Goal: Complete application form

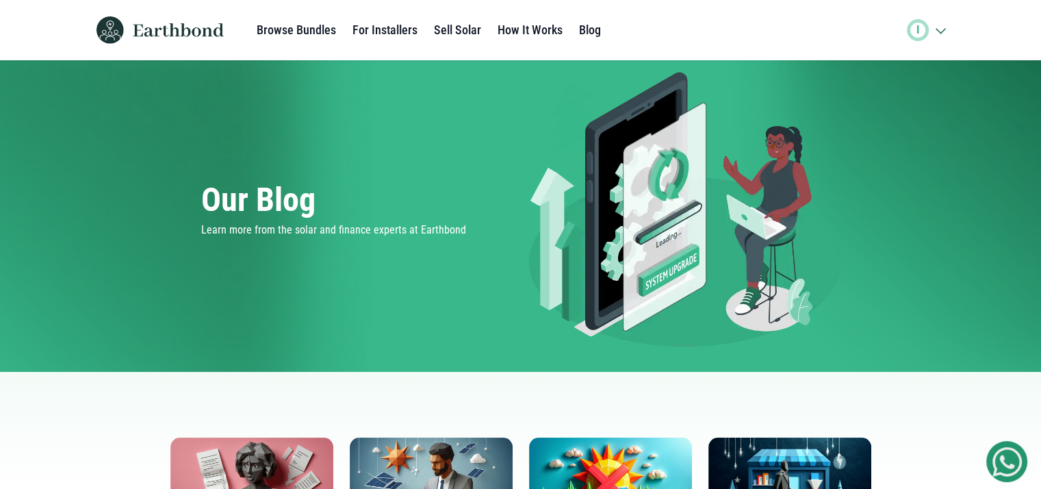
click at [942, 33] on icon ".cls-1{fill:none;stroke:#3c7b65;stroke-linecap:round;stroke-linejoin:round;stro…" at bounding box center [940, 30] width 22 height 14
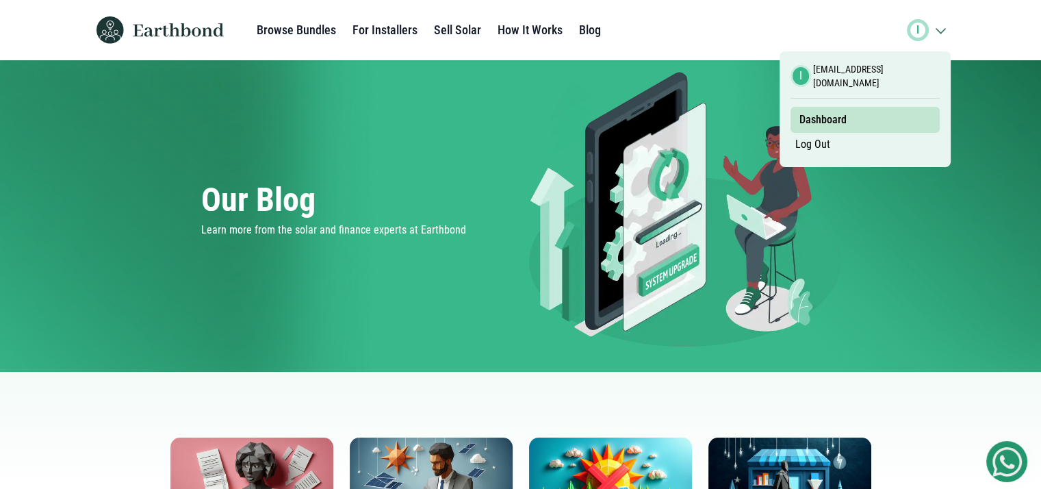
click at [814, 147] on link "Log Out" at bounding box center [812, 144] width 44 height 23
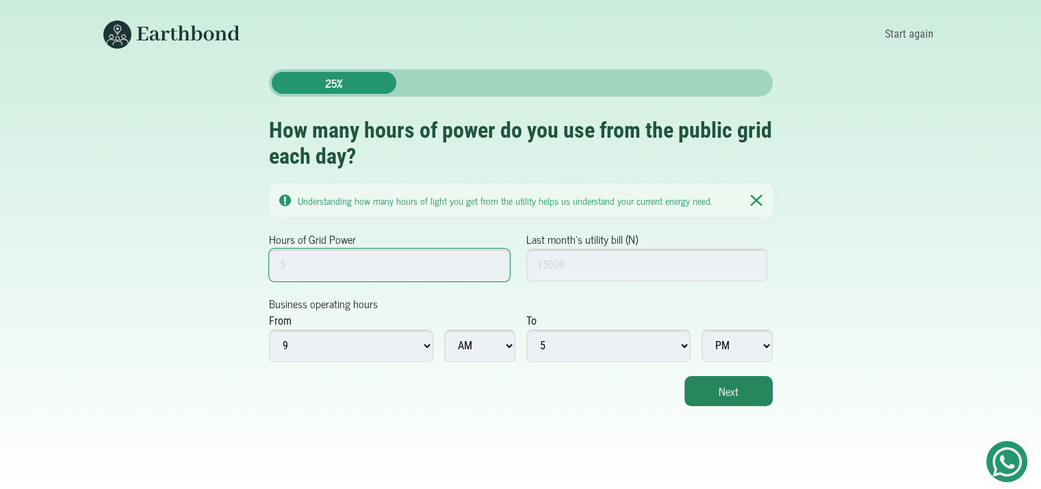
click at [348, 262] on input "Hours of Grid Power" at bounding box center [390, 264] width 242 height 33
click at [495, 266] on input "1" at bounding box center [390, 264] width 242 height 33
click at [495, 261] on input "2" at bounding box center [390, 264] width 242 height 33
click at [495, 261] on input "3" at bounding box center [390, 264] width 242 height 33
click at [495, 261] on input "7" at bounding box center [390, 264] width 242 height 33
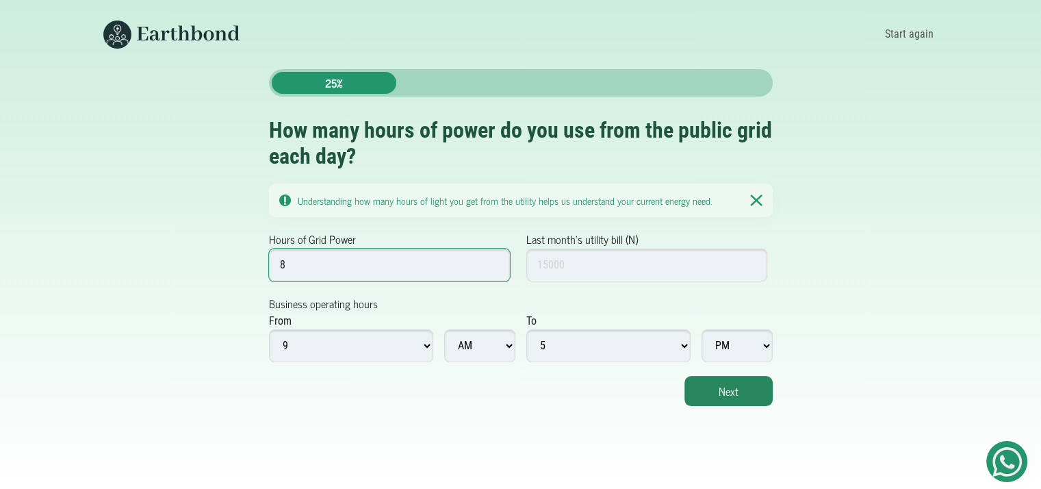
click at [495, 261] on input "8" at bounding box center [390, 264] width 242 height 33
click at [495, 261] on input "9" at bounding box center [390, 264] width 242 height 33
type input "10"
click at [495, 261] on input "10" at bounding box center [390, 264] width 242 height 33
click at [649, 282] on div "Hours of Grid Power 10 Last month's utility bill (N)" at bounding box center [521, 263] width 504 height 64
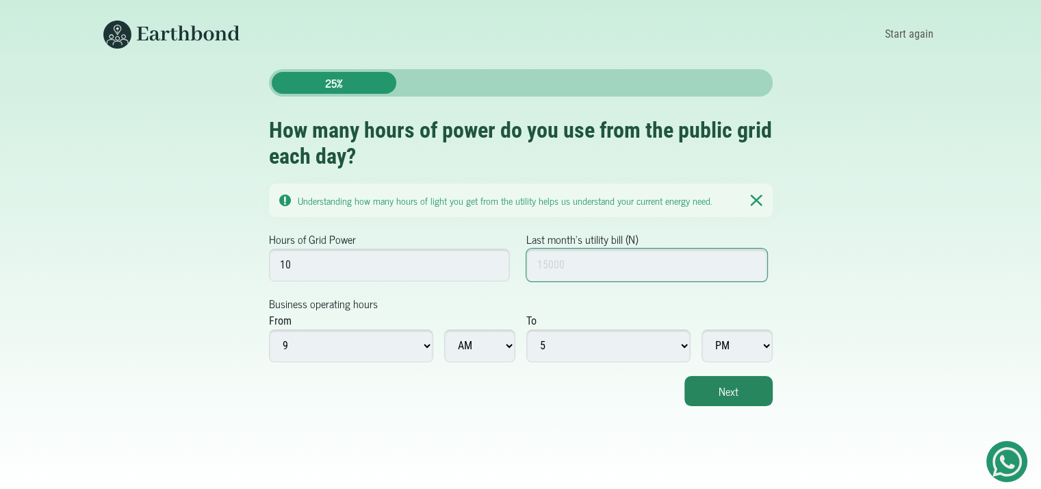
click at [641, 268] on input "Last month's utility bill (N)" at bounding box center [647, 264] width 242 height 33
click at [750, 260] on input "1" at bounding box center [647, 264] width 242 height 33
click at [750, 260] on input "2" at bounding box center [647, 264] width 242 height 33
click at [751, 260] on input "3" at bounding box center [647, 264] width 242 height 33
click at [751, 260] on input "4" at bounding box center [647, 264] width 242 height 33
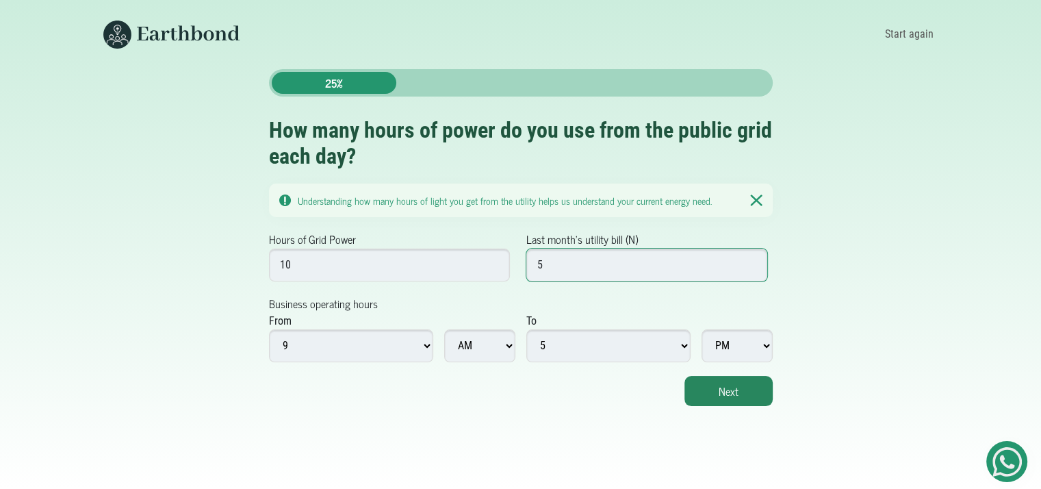
click at [753, 261] on input "5" at bounding box center [647, 264] width 242 height 33
click at [753, 261] on input "6" at bounding box center [647, 264] width 242 height 33
click at [753, 261] on input "7" at bounding box center [647, 264] width 242 height 33
click at [753, 261] on input "8" at bounding box center [647, 264] width 242 height 33
click at [754, 261] on input "9" at bounding box center [647, 264] width 242 height 33
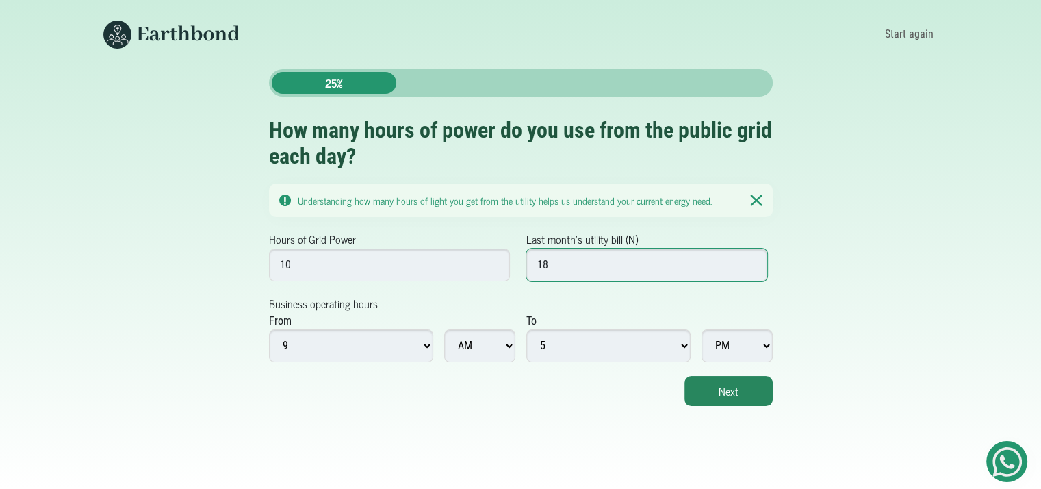
click at [754, 261] on input "18" at bounding box center [647, 264] width 242 height 33
click at [754, 261] on input "19" at bounding box center [647, 264] width 242 height 33
click at [754, 261] on input "20" at bounding box center [647, 264] width 242 height 33
click at [754, 261] on input "21" at bounding box center [647, 264] width 242 height 33
type input "2"
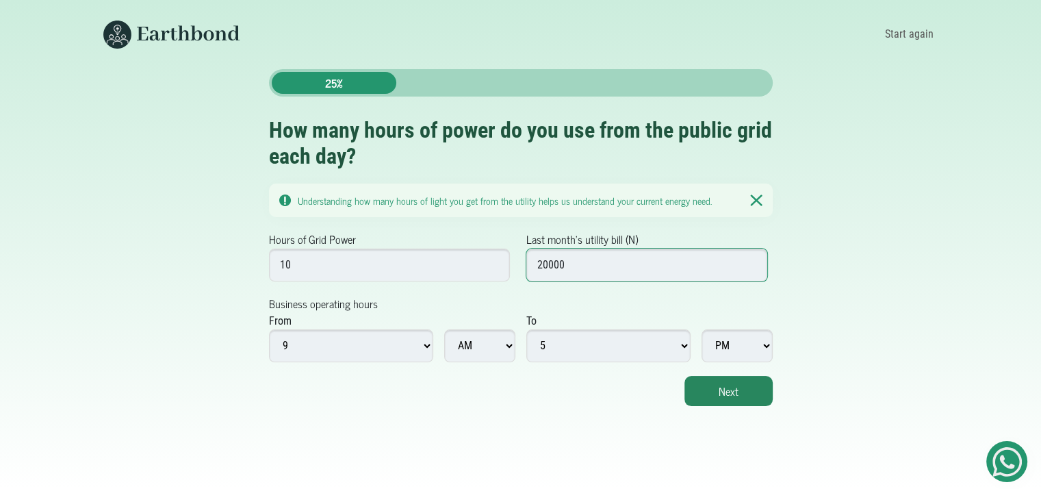
type input "20000"
click at [407, 340] on select "1 2 3 4 5 6 7 8 9 10 11 12" at bounding box center [351, 345] width 164 height 33
select select "8"
click at [269, 329] on select "1 2 3 4 5 6 7 8 9 10 11 12" at bounding box center [351, 345] width 164 height 33
click at [682, 344] on select "1 2 3 4 5 6 7 8 9 10 11 12" at bounding box center [608, 345] width 164 height 33
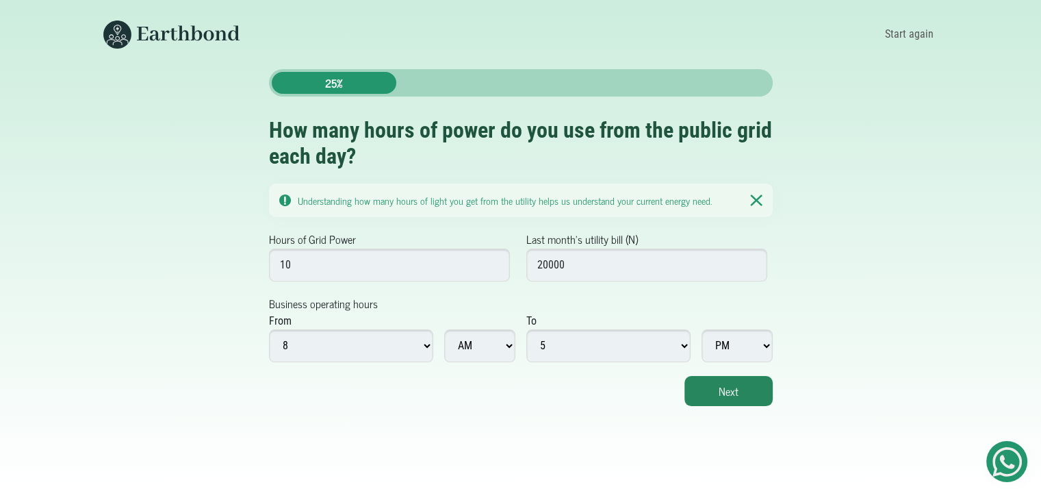
click at [526, 329] on select "1 2 3 4 5 6 7 8 9 10 11 12" at bounding box center [608, 345] width 164 height 33
click at [730, 378] on button "Next" at bounding box center [728, 391] width 88 height 30
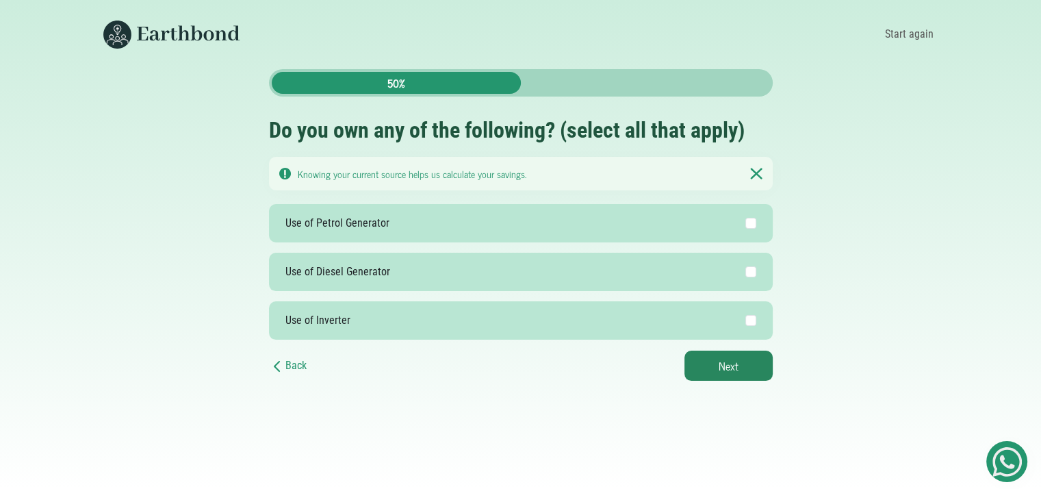
click at [365, 229] on div "Use of Petrol Generator" at bounding box center [337, 223] width 104 height 16
click at [745, 229] on input "Use of Petrol Generator" at bounding box center [750, 223] width 11 height 11
checkbox input "true"
click at [741, 370] on button "Next" at bounding box center [728, 365] width 88 height 30
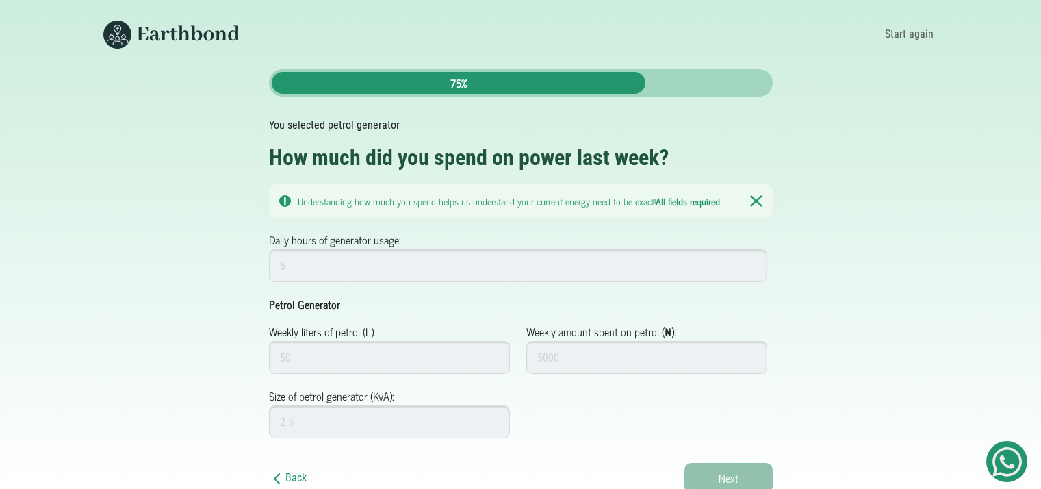
click at [418, 260] on input "Daily hours of generator usage:" at bounding box center [518, 265] width 499 height 33
click at [745, 255] on input "Daily hours of generator usage:" at bounding box center [518, 265] width 499 height 33
click at [751, 262] on input "1" at bounding box center [518, 265] width 499 height 33
click at [751, 262] on input "2" at bounding box center [518, 265] width 499 height 33
click at [750, 262] on input "3" at bounding box center [518, 265] width 499 height 33
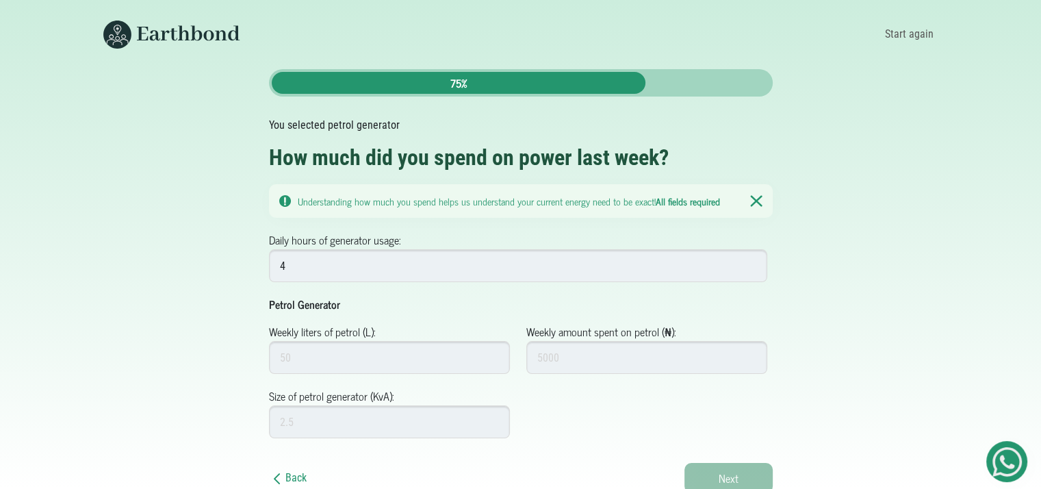
click at [749, 262] on input "4" at bounding box center [518, 265] width 499 height 33
click at [748, 262] on input "5" at bounding box center [518, 265] width 499 height 33
type input "6"
click at [747, 262] on input "6" at bounding box center [518, 265] width 499 height 33
click at [493, 352] on input "1" at bounding box center [390, 357] width 242 height 33
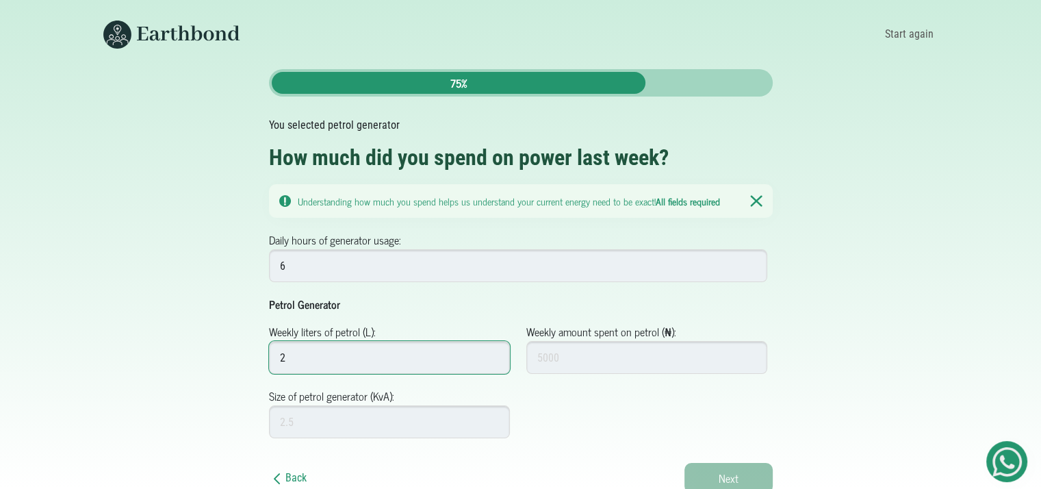
click at [493, 351] on input "2" at bounding box center [390, 357] width 242 height 33
click at [493, 351] on input "3" at bounding box center [390, 357] width 242 height 33
click at [493, 351] on input "4" at bounding box center [390, 357] width 242 height 33
type input "5"
click at [493, 351] on input "5" at bounding box center [390, 357] width 242 height 33
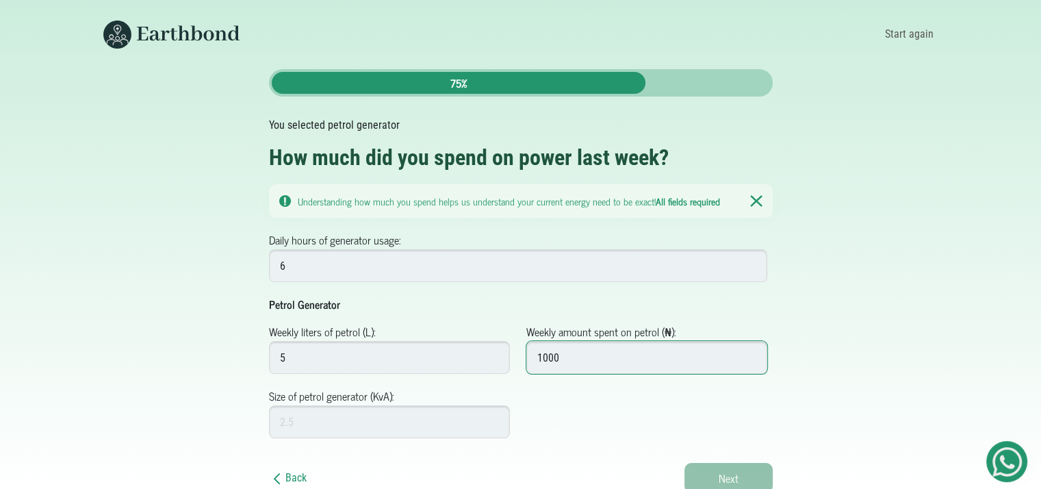
click at [751, 350] on input "1000" at bounding box center [647, 357] width 242 height 33
click at [751, 350] on input "1001" at bounding box center [647, 357] width 242 height 33
click at [751, 360] on input "1000" at bounding box center [647, 357] width 242 height 33
click at [753, 351] on input "1001" at bounding box center [647, 357] width 242 height 33
drag, startPoint x: 752, startPoint y: 351, endPoint x: 675, endPoint y: 372, distance: 80.0
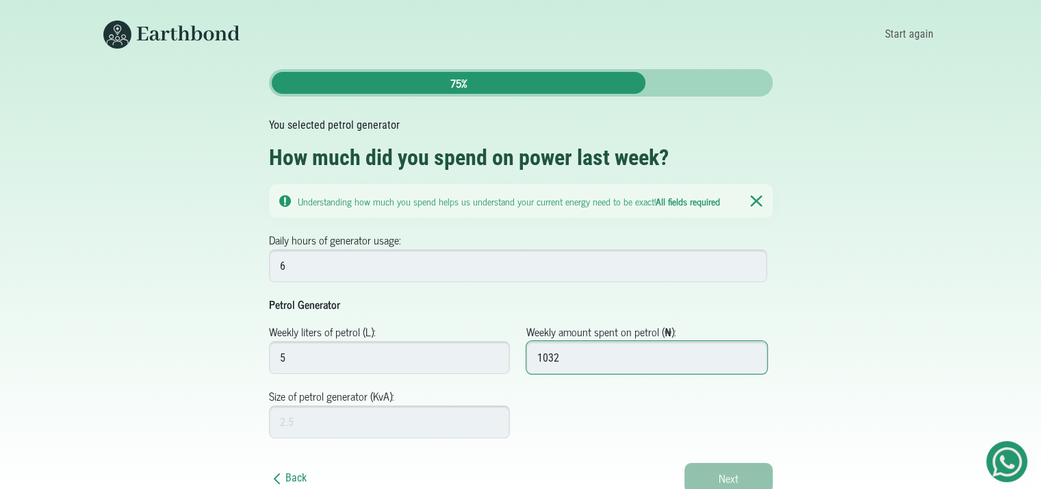
click at [750, 357] on input "1032" at bounding box center [647, 357] width 242 height 33
click at [549, 353] on input "1032" at bounding box center [647, 357] width 242 height 33
type input "100000"
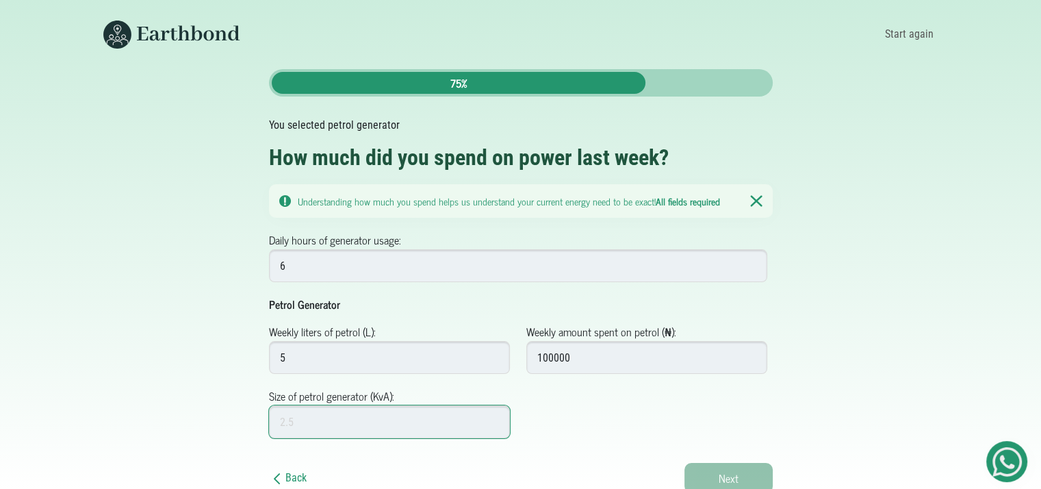
click at [370, 428] on input "Size of petrol generator (KvA):" at bounding box center [390, 421] width 242 height 33
type input "3.6"
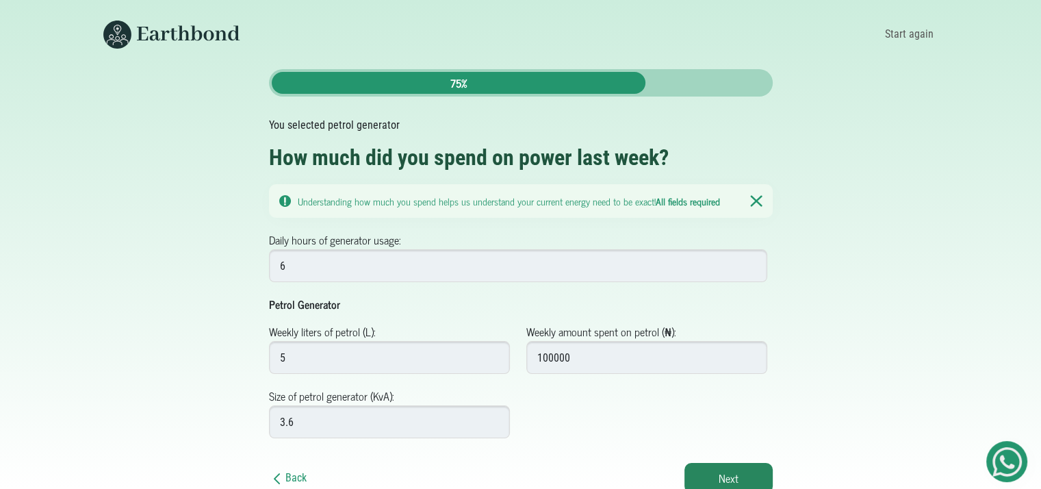
click at [720, 470] on button "Next" at bounding box center [728, 478] width 88 height 30
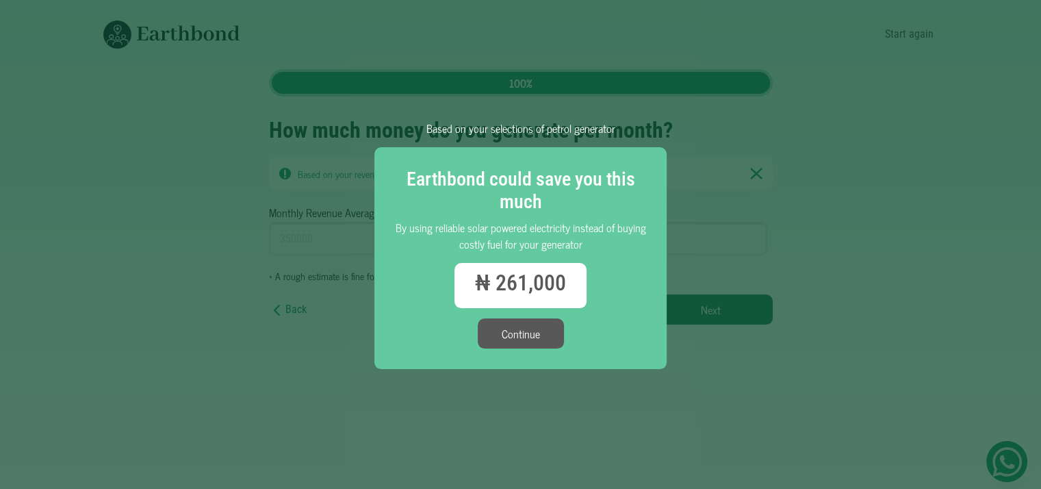
click at [530, 334] on button "Continue" at bounding box center [521, 333] width 86 height 30
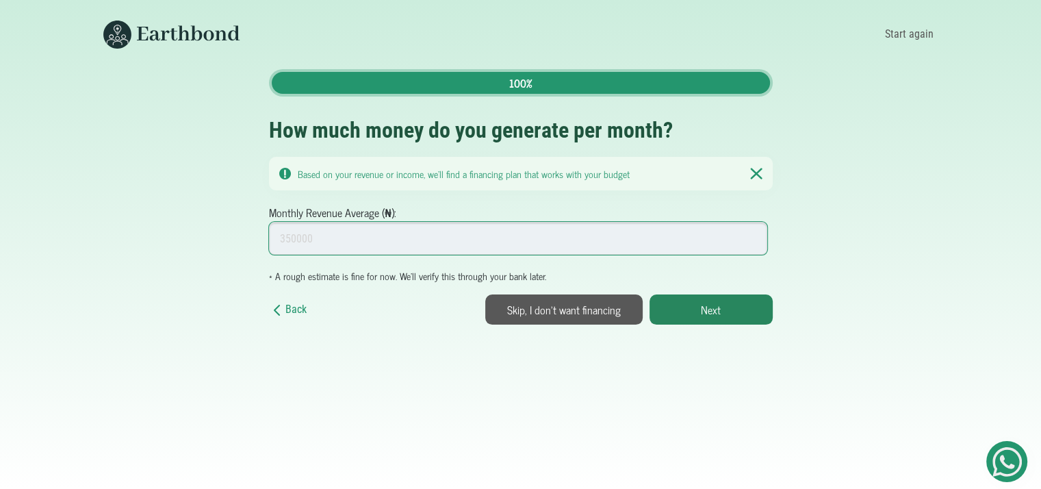
click at [403, 237] on input "Monthly Revenue Average (₦):" at bounding box center [518, 238] width 499 height 33
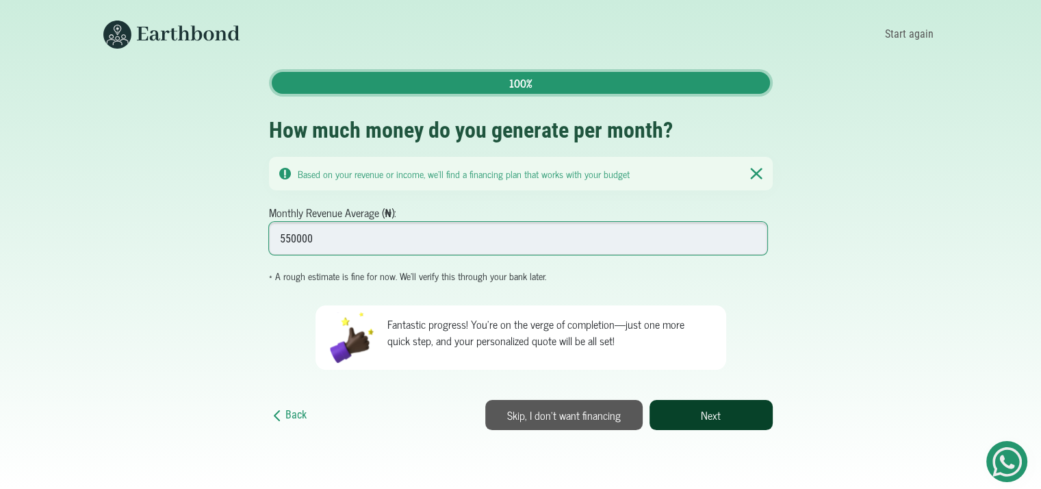
type input "550000"
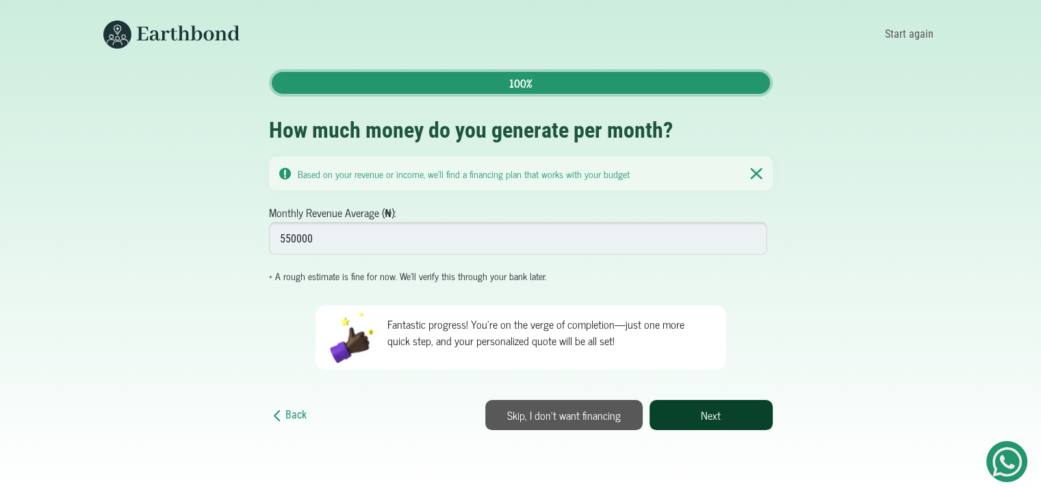
click at [675, 420] on button "Next" at bounding box center [710, 415] width 123 height 30
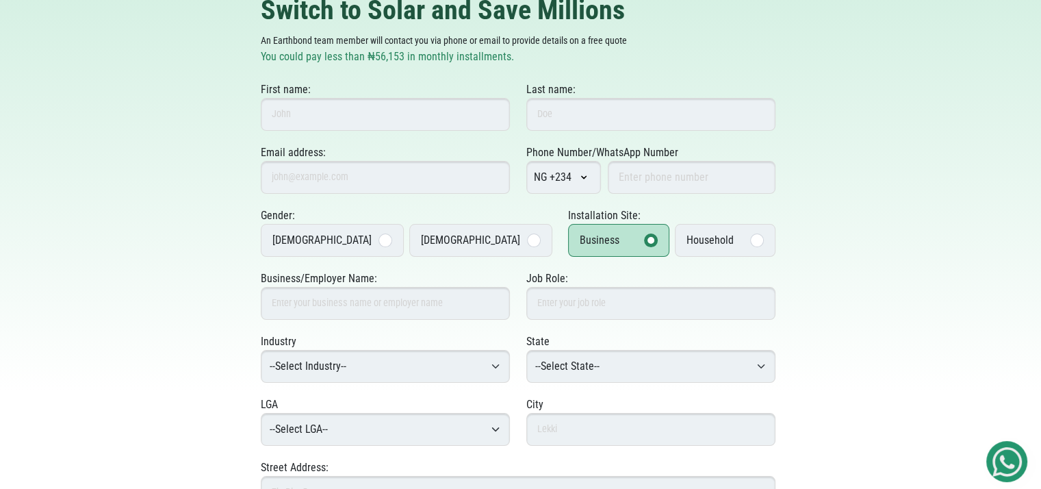
scroll to position [19, 0]
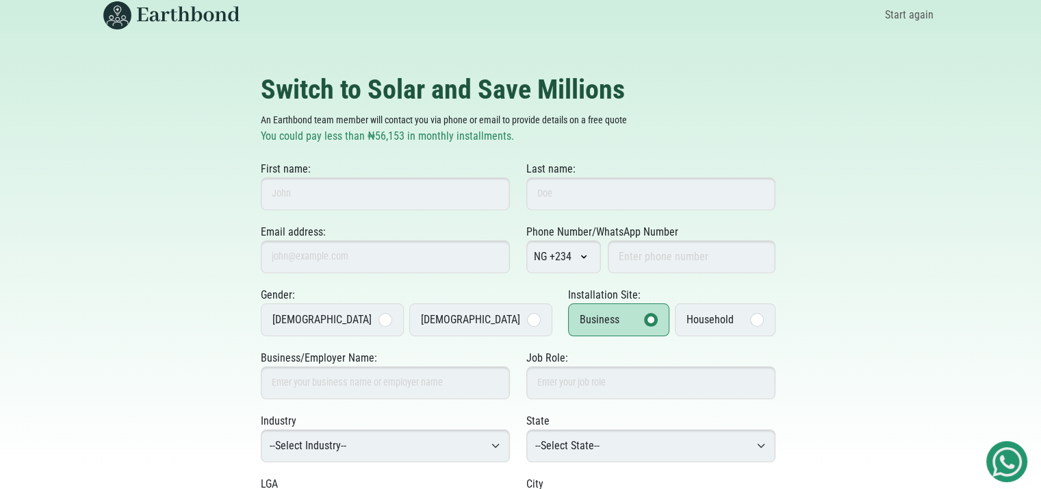
drag, startPoint x: 1051, startPoint y: 169, endPoint x: 1021, endPoint y: 122, distance: 55.6
click at [1025, 126] on html "Start again Switch to Solar and Save Millions An Earthbond team member will con…" at bounding box center [520, 225] width 1041 height 489
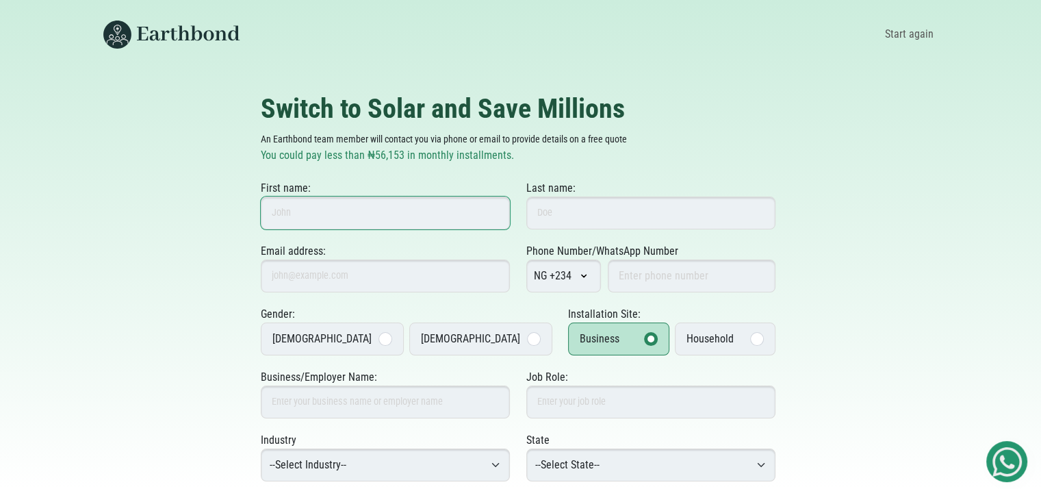
click at [337, 224] on input "First name:" at bounding box center [385, 212] width 249 height 33
type input "Josephus"
type input "Esaus"
click at [449, 283] on input "Email address:" at bounding box center [385, 275] width 249 height 33
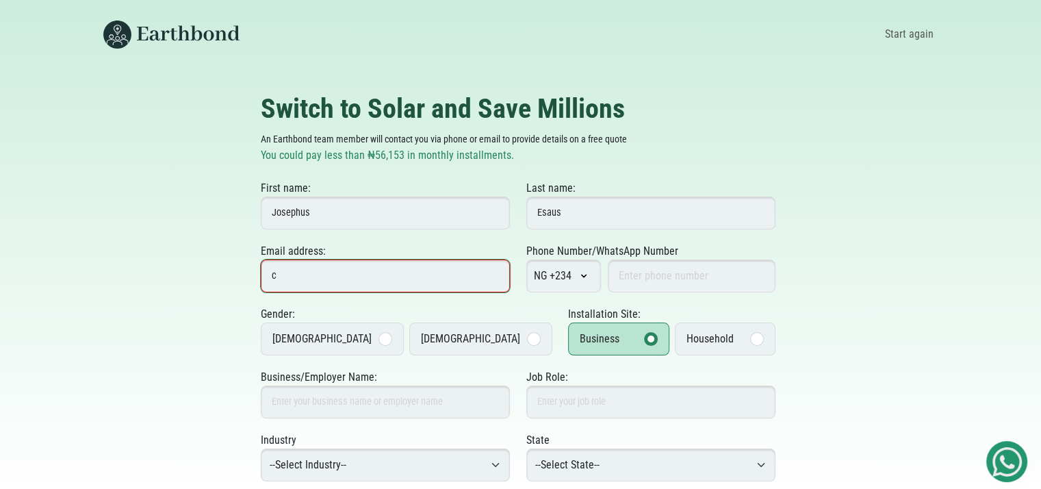
type input "[EMAIL_ADDRESS][DOMAIN_NAME]"
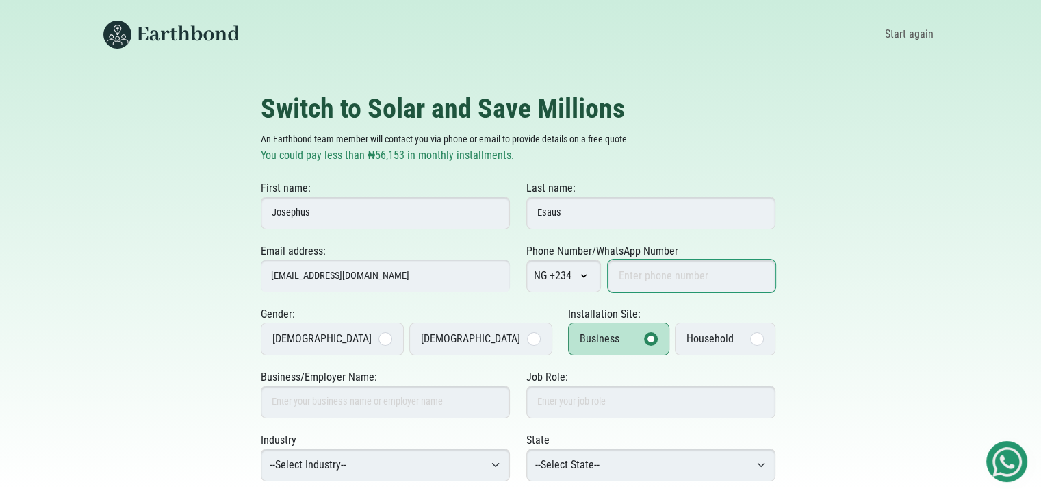
click at [691, 272] on input "Phone Number/WhatsApp Number" at bounding box center [692, 275] width 168 height 33
click at [617, 282] on input "8092617516" at bounding box center [692, 275] width 168 height 33
type input "08092617516"
click at [355, 343] on label "Male" at bounding box center [332, 338] width 143 height 33
click at [0, 0] on input "Male" at bounding box center [0, 0] width 0 height 0
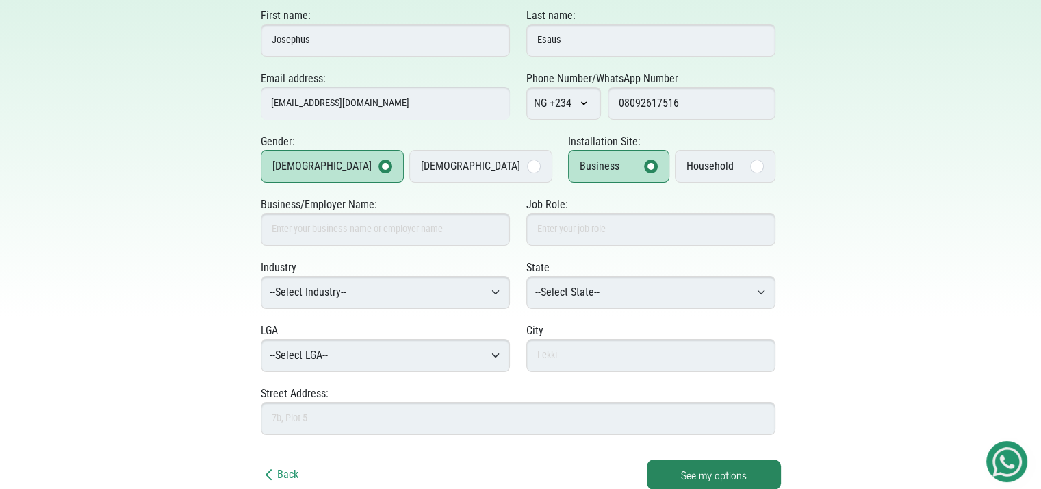
scroll to position [175, 0]
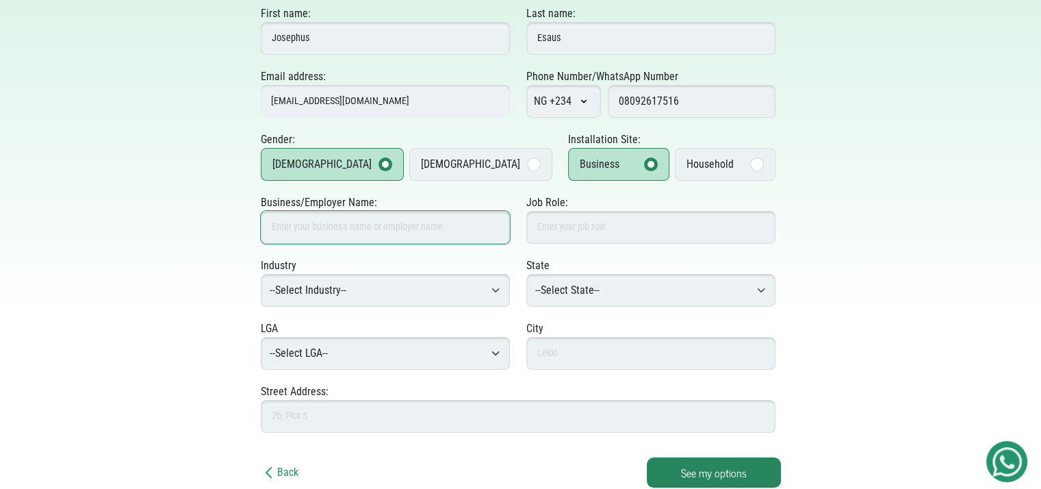
click at [443, 235] on input "Business/Employer Name:" at bounding box center [385, 227] width 249 height 33
type input "TCA"
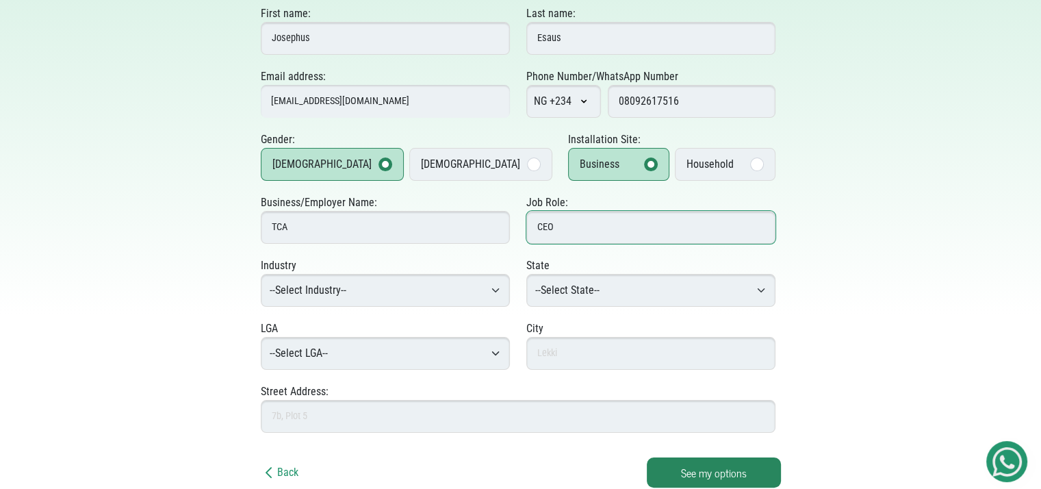
type input "CEO"
click at [470, 287] on select "--Select Industry-- Agriculture Agro-Processing Advertising & Public Relations …" at bounding box center [385, 290] width 249 height 33
select select "Digital Marketing"
click at [261, 274] on select "--Select Industry-- Agriculture Agro-Processing Advertising & Public Relations …" at bounding box center [385, 290] width 249 height 33
click at [643, 285] on select "--Select State-- Abia Adamawa Akwa Ibom Anambra Bauchi Bayelsa Benue Borno Cros…" at bounding box center [650, 290] width 249 height 33
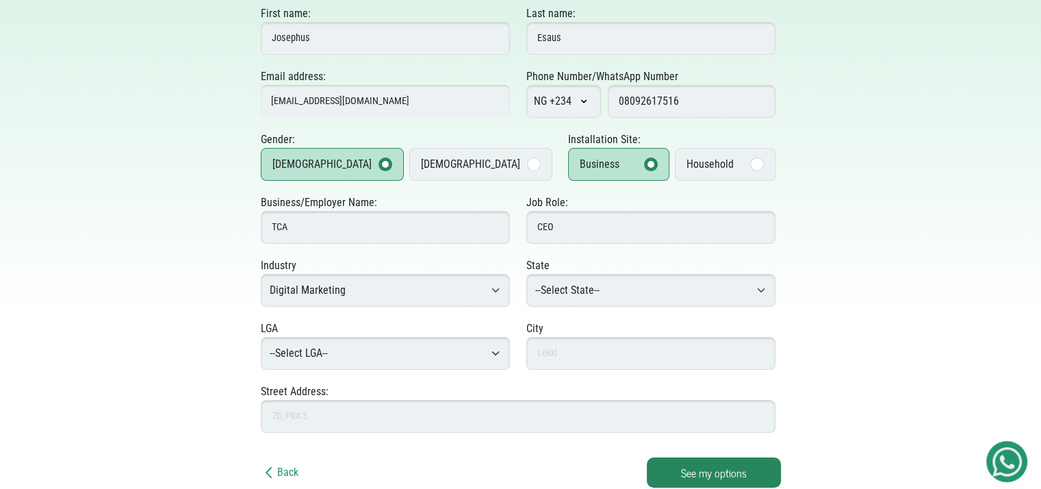
select select "FCT"
click at [526, 274] on select "--Select State-- Abia Adamawa Akwa Ibom Anambra Bauchi Bayelsa Benue Borno Cros…" at bounding box center [650, 290] width 249 height 33
click at [370, 357] on select "--Select LGA-- Abaji Abuja Municipal Bwari Gwagwalada Kuje Kwali" at bounding box center [385, 353] width 249 height 33
select select "Abuja Municipal"
click at [261, 337] on select "--Select LGA-- Abaji Abuja Municipal Bwari Gwagwalada Kuje Kwali" at bounding box center [385, 353] width 249 height 33
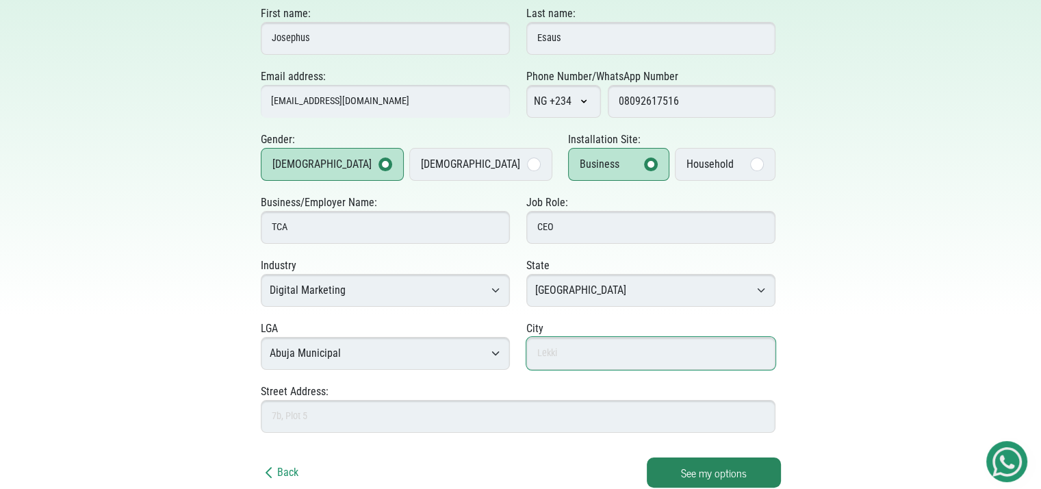
click at [597, 351] on input "text" at bounding box center [650, 353] width 249 height 33
type input "Lokogoma"
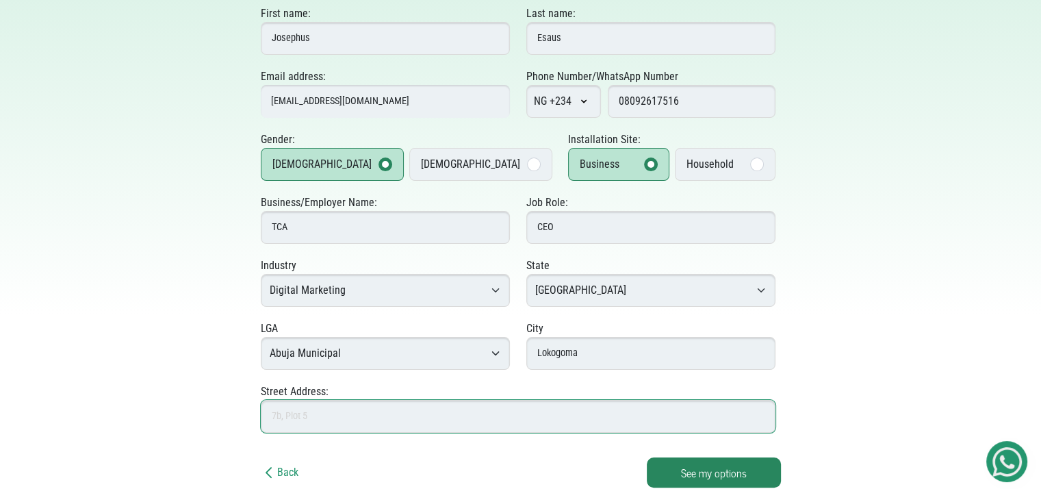
drag, startPoint x: 545, startPoint y: 402, endPoint x: 541, endPoint y: 409, distance: 7.0
click at [545, 403] on input "Street Address:" at bounding box center [518, 416] width 515 height 33
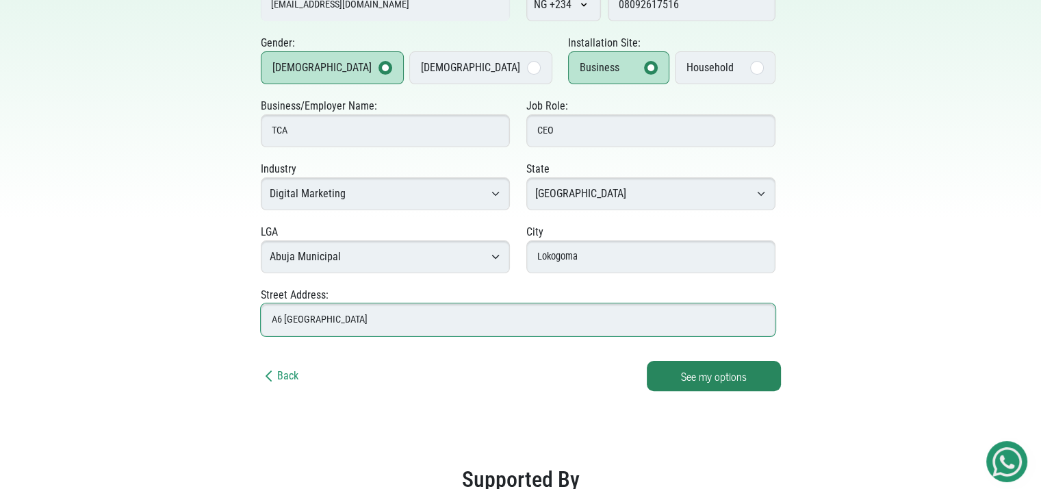
scroll to position [276, 0]
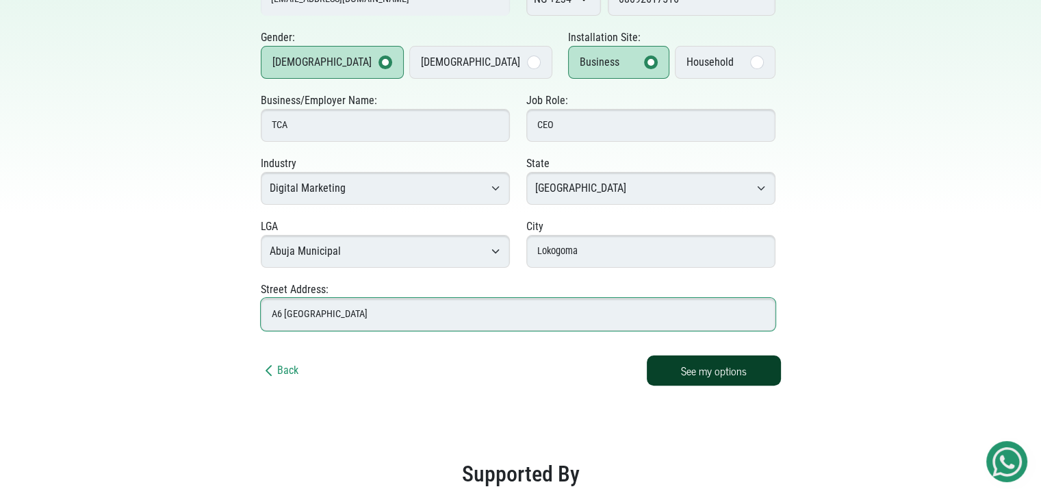
type input "A6 Kabusa Gardens Estate"
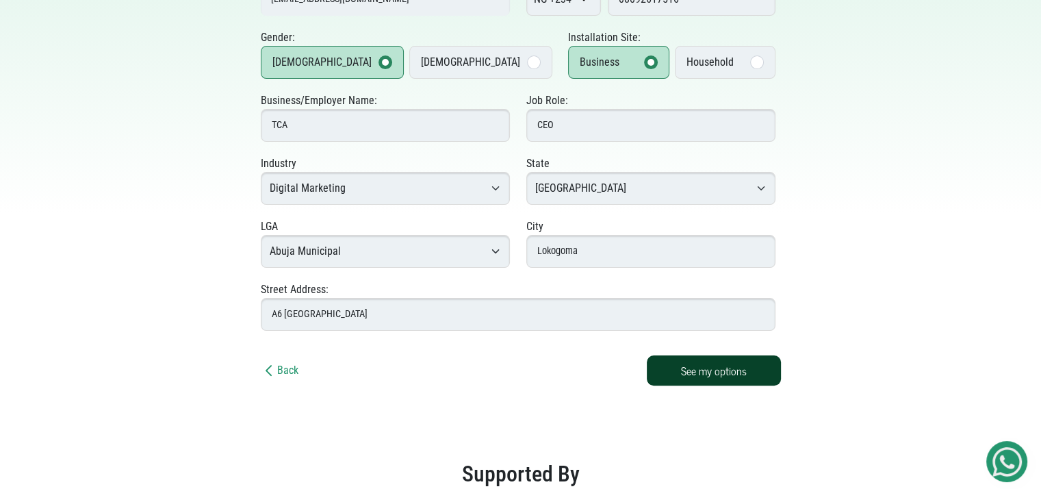
click at [763, 367] on button "See my options" at bounding box center [714, 370] width 134 height 30
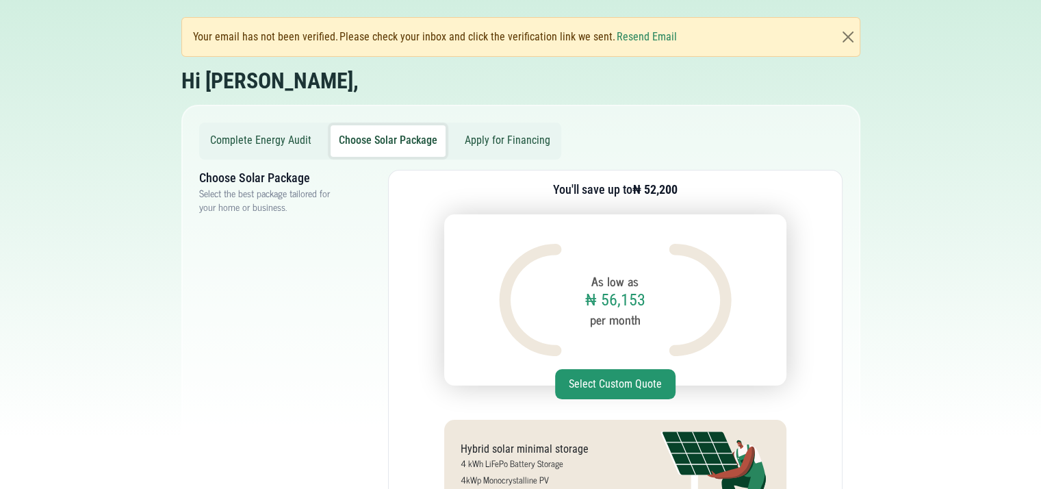
scroll to position [38, 0]
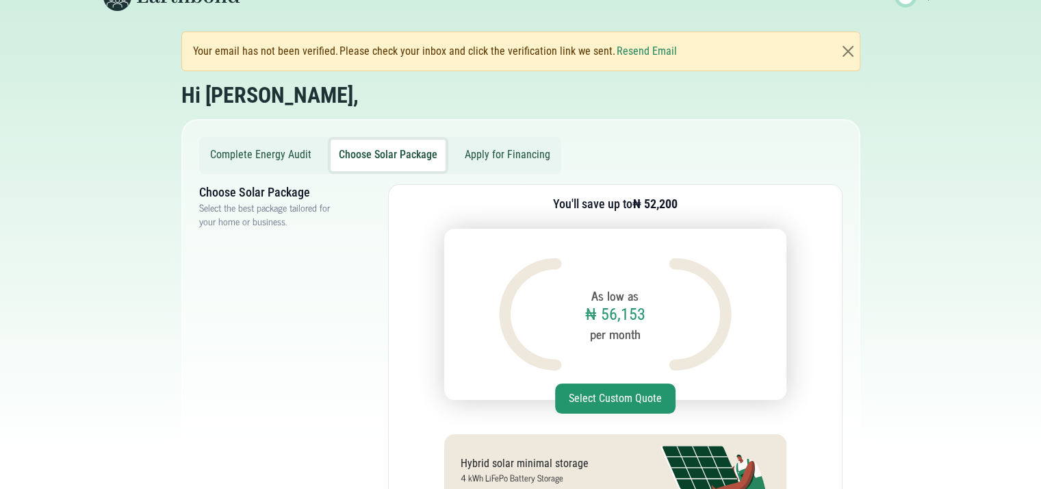
click at [617, 51] on button "Resend Email" at bounding box center [647, 51] width 60 height 16
